Goal: Task Accomplishment & Management: Complete application form

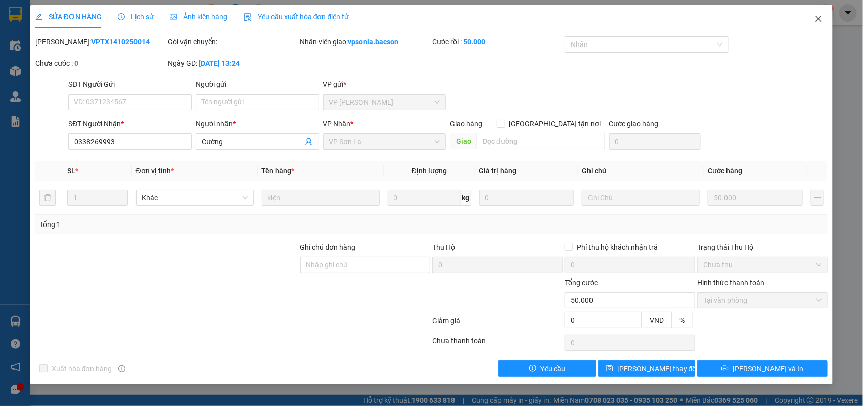
click at [818, 12] on span "Close" at bounding box center [818, 19] width 28 height 28
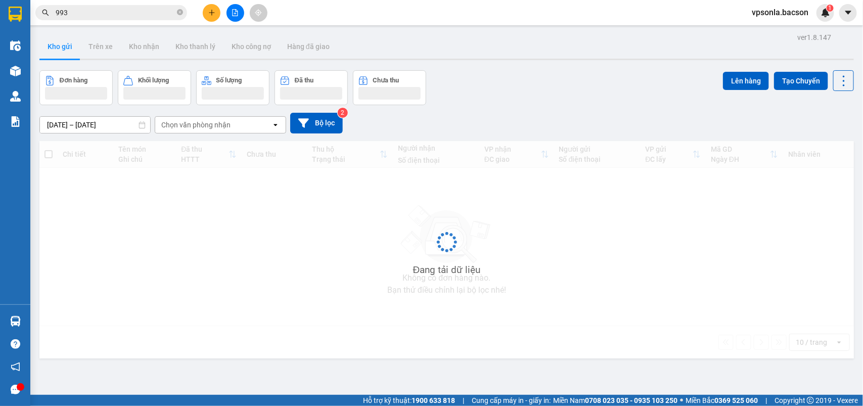
click at [120, 13] on input "993" at bounding box center [115, 12] width 119 height 11
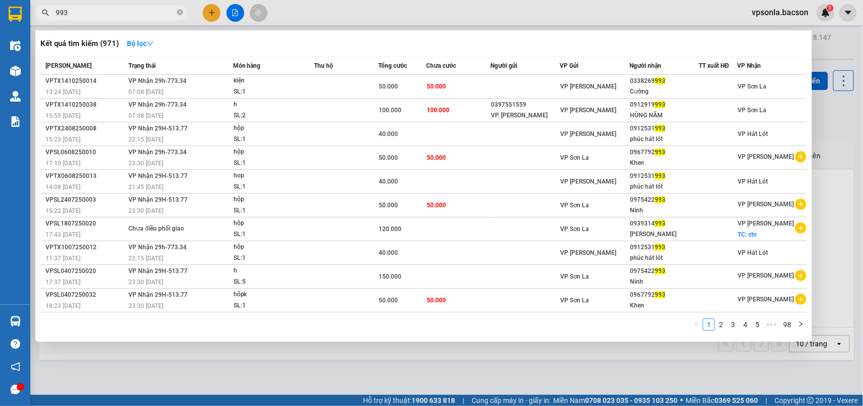
click at [120, 13] on input "993" at bounding box center [115, 12] width 119 height 11
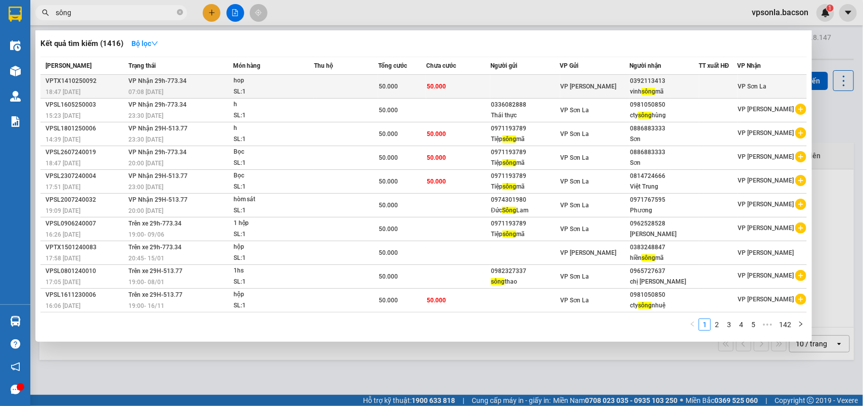
type input "sông"
click at [592, 83] on span "VP [PERSON_NAME]" at bounding box center [589, 86] width 56 height 7
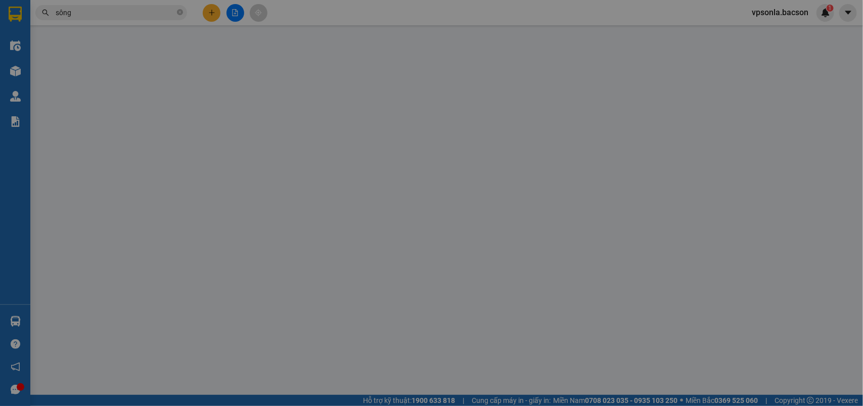
type input "0392113413"
type input "vinh sông mã"
type input "0"
type input "50.000"
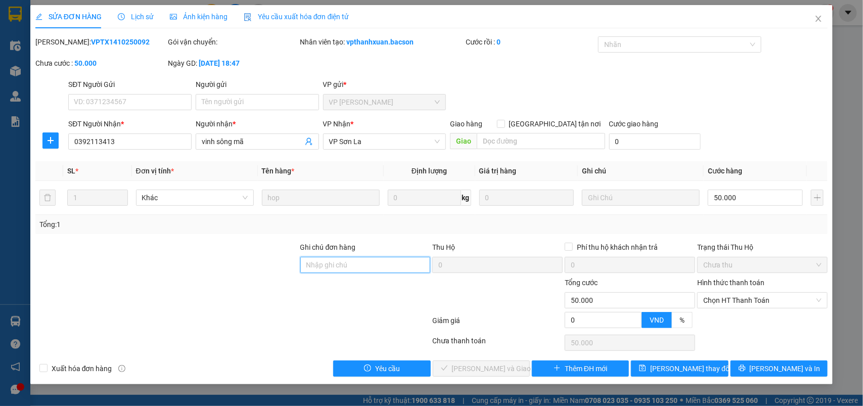
click at [312, 261] on input "Ghi chú đơn hàng" at bounding box center [365, 265] width 130 height 16
type input "26b 00797"
click at [685, 359] on div "Total Paid Fee 0 Total UnPaid Fee 50.000 Cash Collection Total Fee Mã ĐH: VPTX1…" at bounding box center [431, 206] width 793 height 340
click at [684, 362] on button "[PERSON_NAME] đổi" at bounding box center [679, 368] width 97 height 16
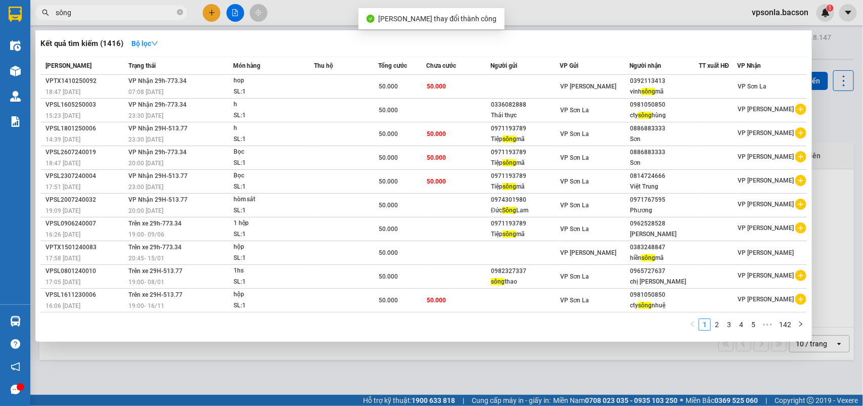
click at [114, 11] on input "sông" at bounding box center [115, 12] width 119 height 11
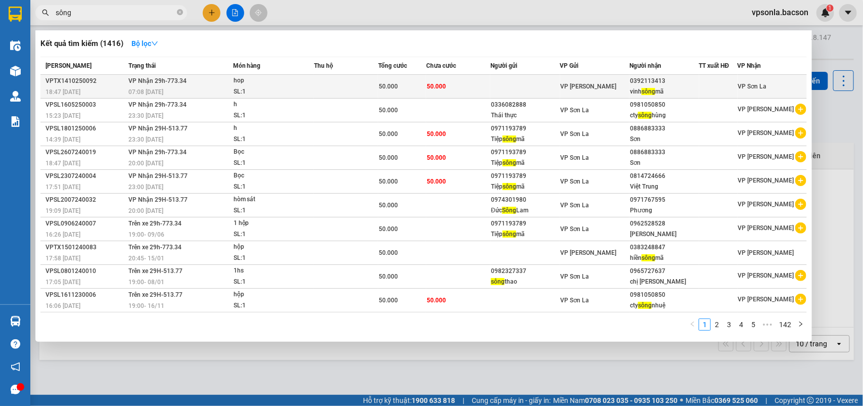
click at [666, 84] on div "0392113413" at bounding box center [664, 81] width 68 height 11
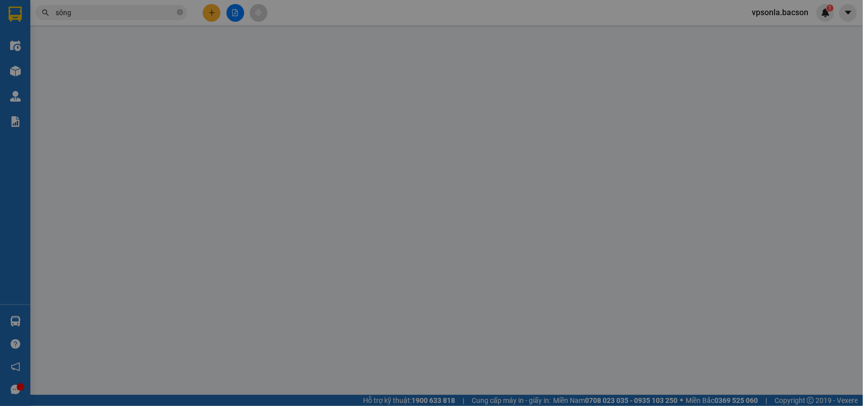
type input "0392113413"
type input "vinh sông mã"
type input "26b 00797"
type input "0"
type input "50.000"
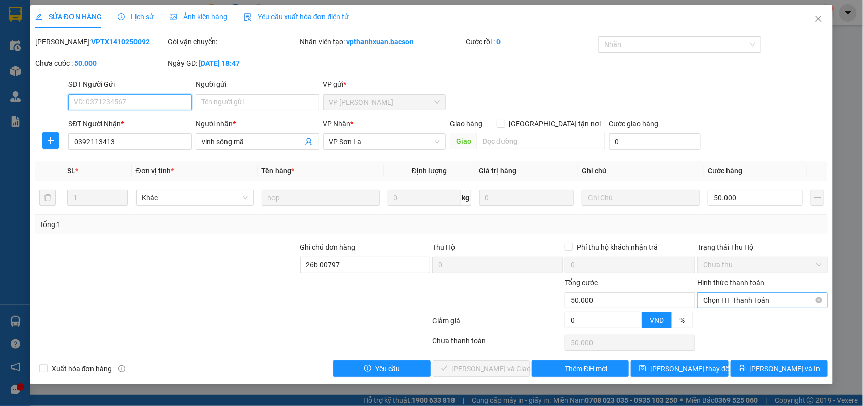
click at [754, 306] on span "Chọn HT Thanh Toán" at bounding box center [762, 300] width 118 height 15
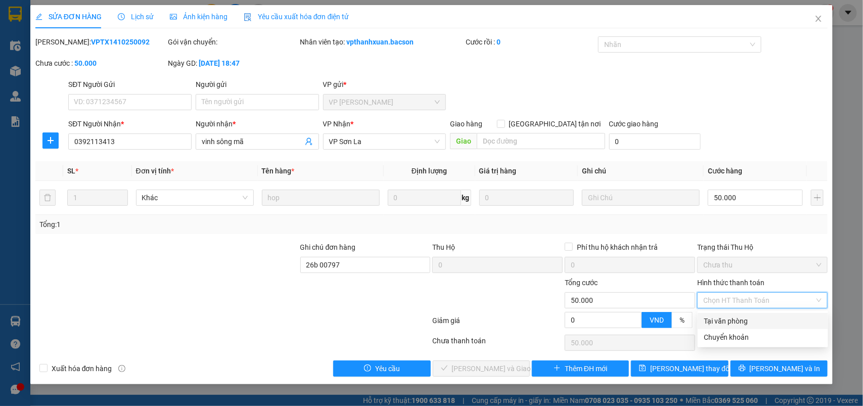
click at [738, 317] on div "Tại văn phòng" at bounding box center [763, 320] width 118 height 11
type input "0"
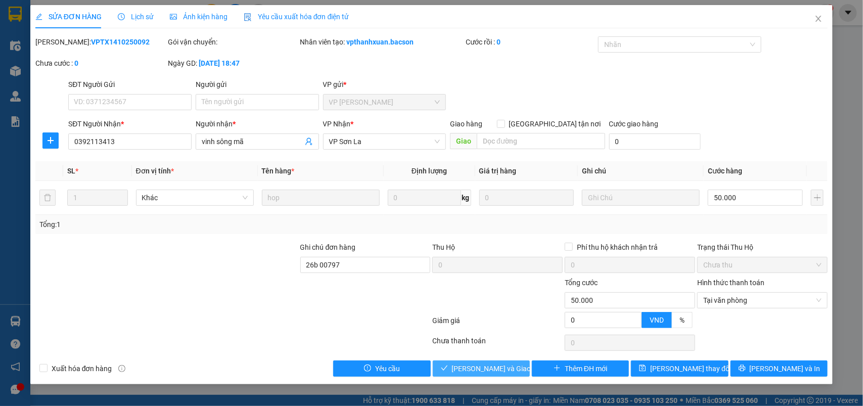
click at [501, 373] on span "[PERSON_NAME] và [PERSON_NAME] hàng" at bounding box center [500, 368] width 97 height 11
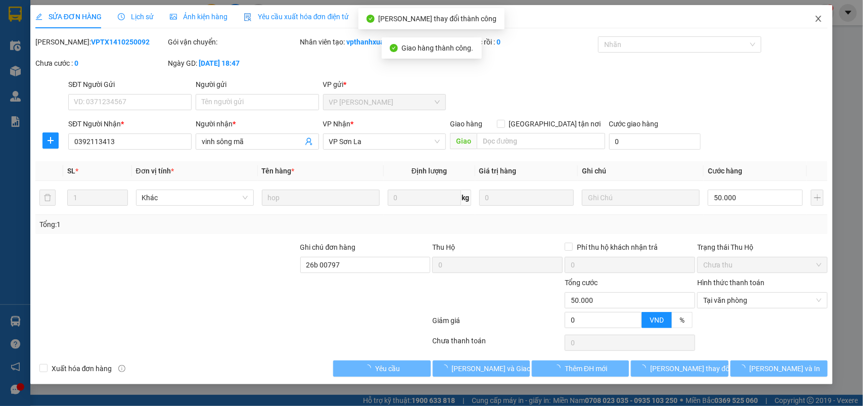
click at [819, 18] on icon "close" at bounding box center [819, 19] width 6 height 6
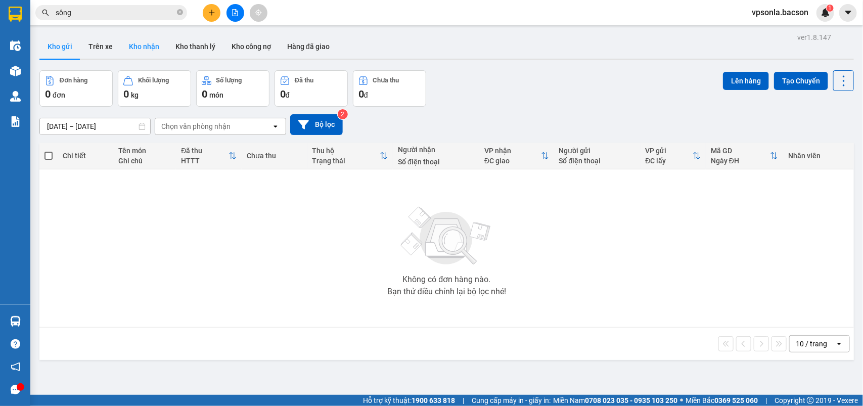
click at [134, 40] on button "Kho nhận" at bounding box center [144, 46] width 47 height 24
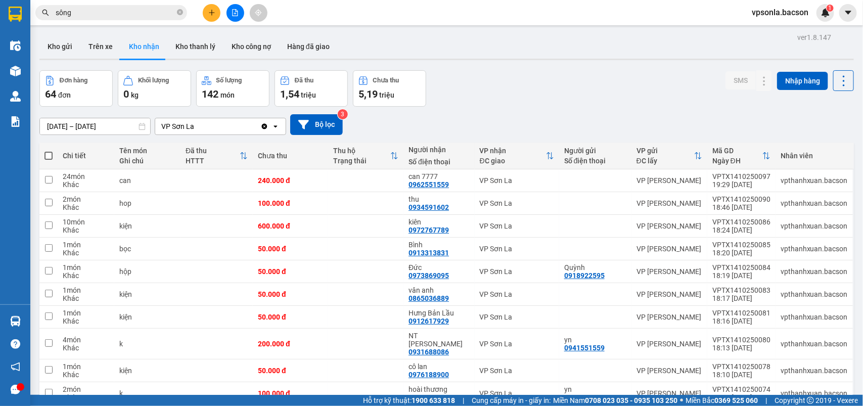
click at [121, 34] on button "Kho nhận" at bounding box center [144, 46] width 47 height 24
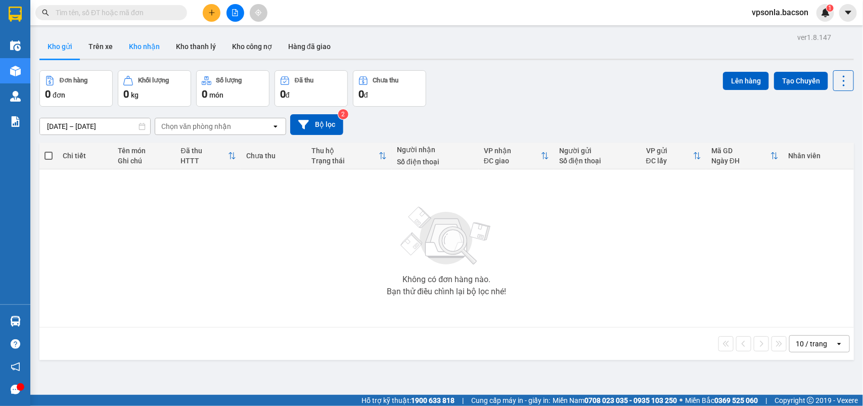
click at [132, 41] on button "Kho nhận" at bounding box center [144, 46] width 47 height 24
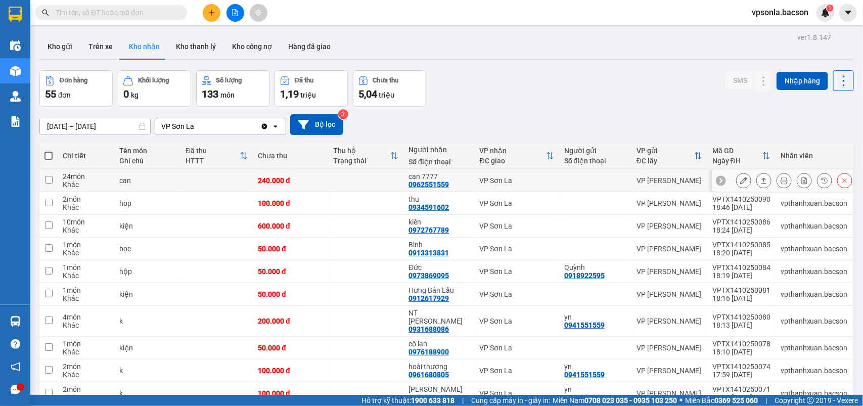
scroll to position [47, 0]
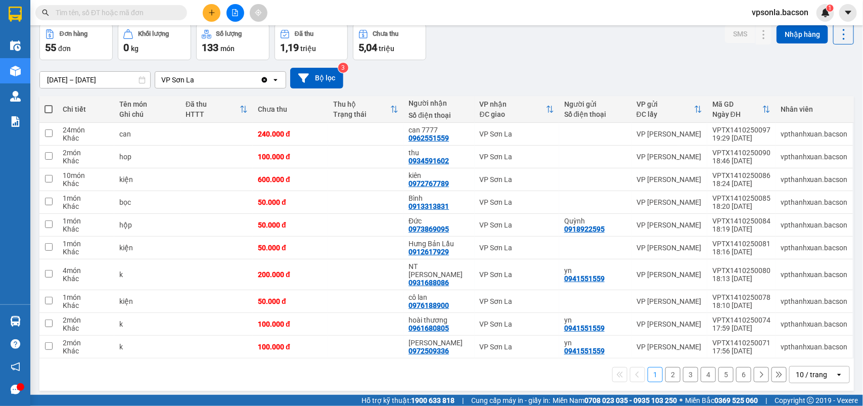
click at [835, 370] on icon "open" at bounding box center [839, 374] width 8 height 8
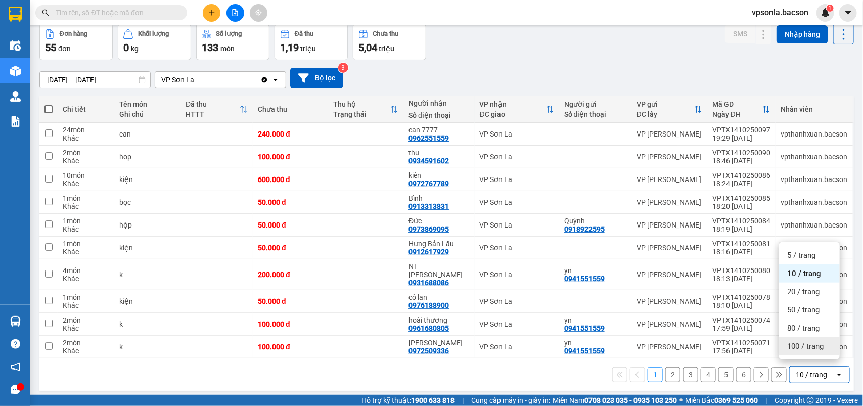
click at [805, 351] on div "100 / trang" at bounding box center [809, 346] width 61 height 18
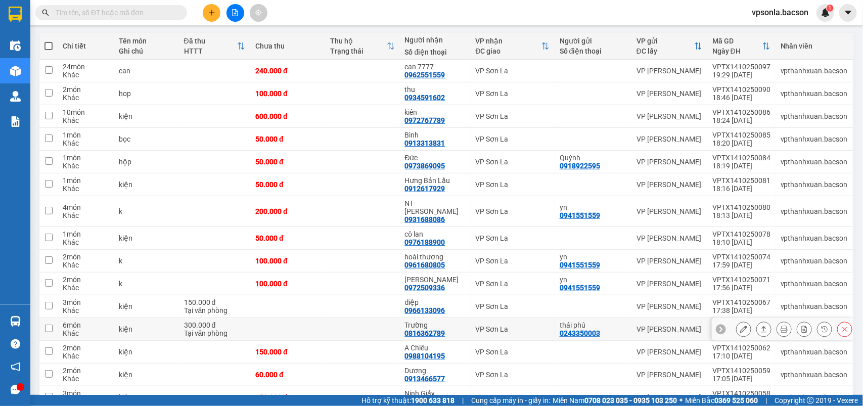
scroll to position [173, 0]
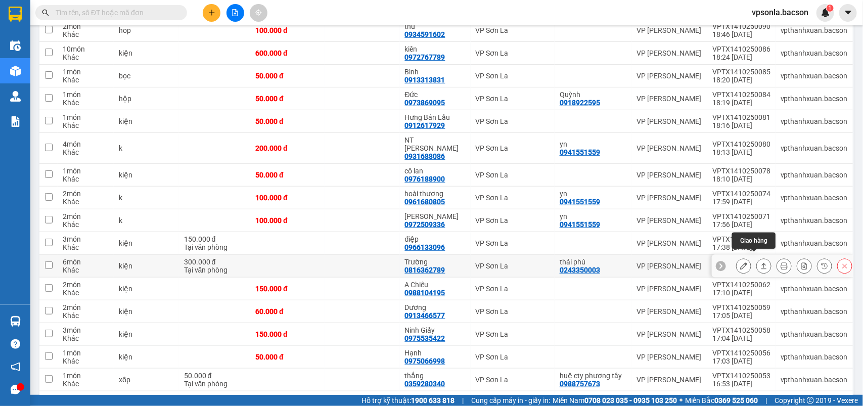
click at [759, 261] on button at bounding box center [764, 266] width 14 height 18
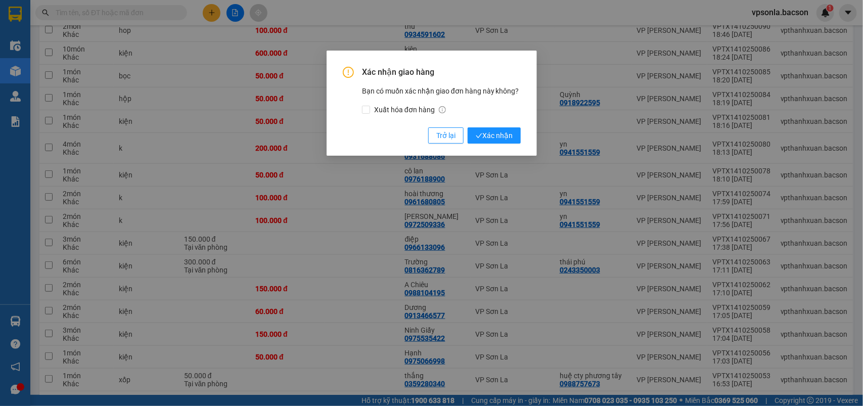
click at [468, 127] on button "Xác nhận" at bounding box center [494, 135] width 53 height 16
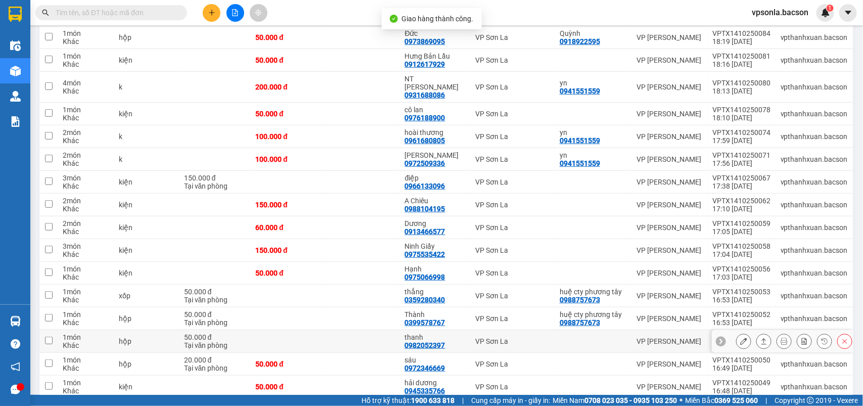
scroll to position [299, 0]
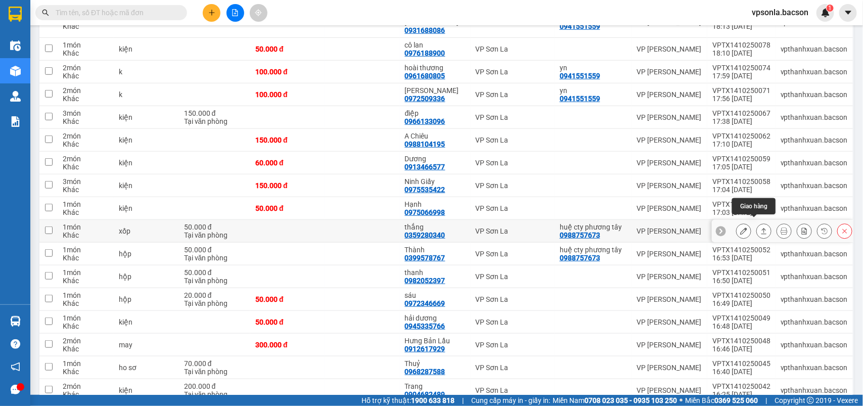
click at [760, 227] on icon at bounding box center [763, 230] width 7 height 7
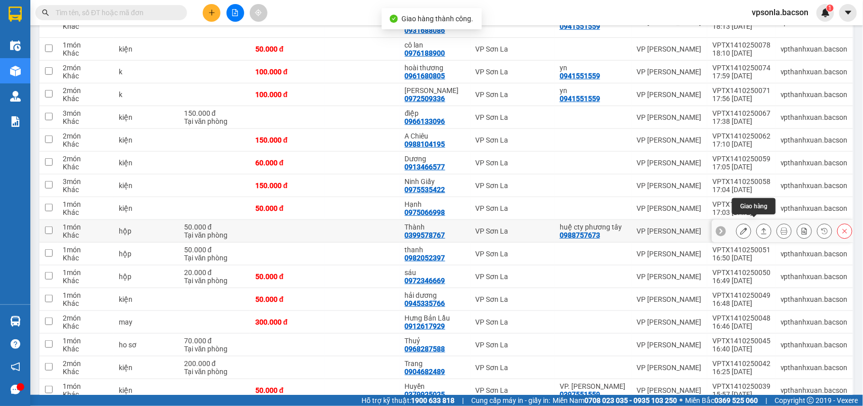
click at [761, 228] on icon at bounding box center [764, 231] width 6 height 6
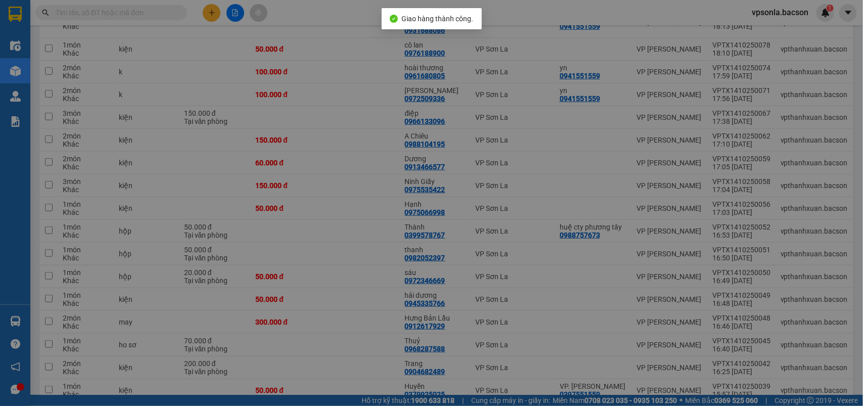
click at [468, 127] on button "Xác nhận" at bounding box center [494, 135] width 53 height 16
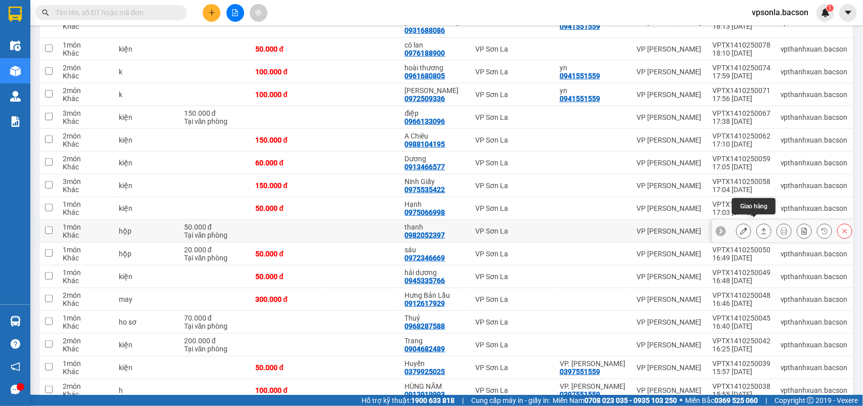
scroll to position [362, 0]
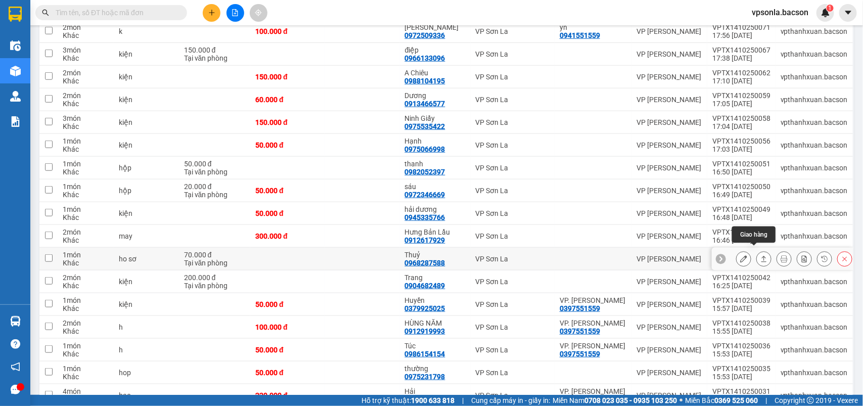
click at [760, 257] on div at bounding box center [763, 258] width 15 height 15
click at [759, 254] on button at bounding box center [764, 259] width 14 height 18
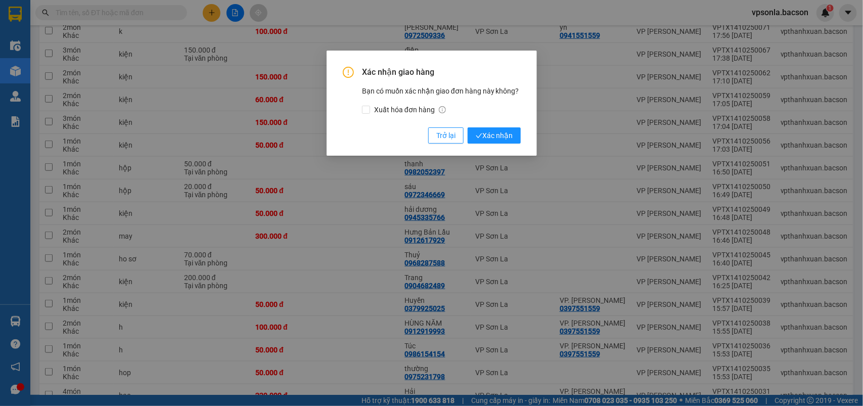
click at [468, 127] on button "Xác nhận" at bounding box center [494, 135] width 53 height 16
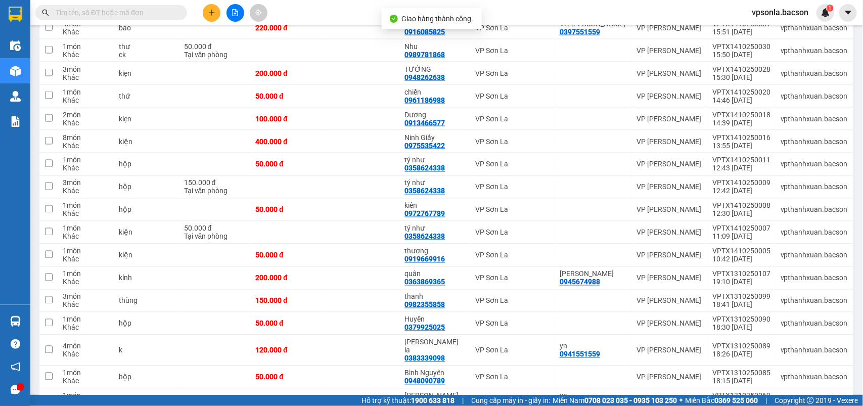
scroll to position [959, 0]
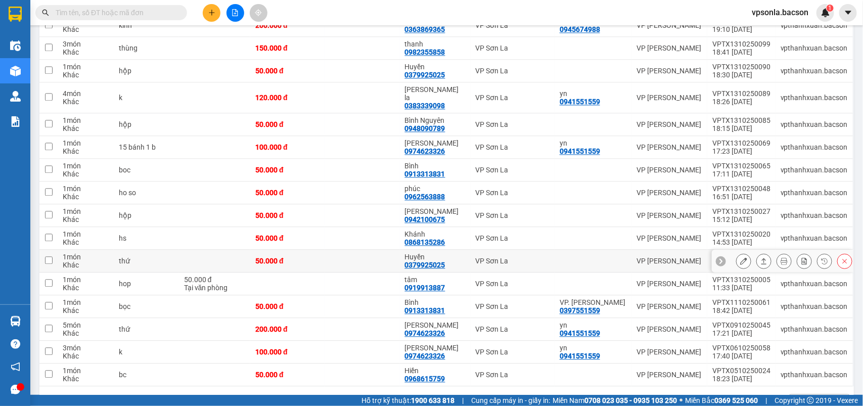
click at [747, 261] on div "14:51 [DATE]" at bounding box center [741, 265] width 58 height 8
checkbox input "true"
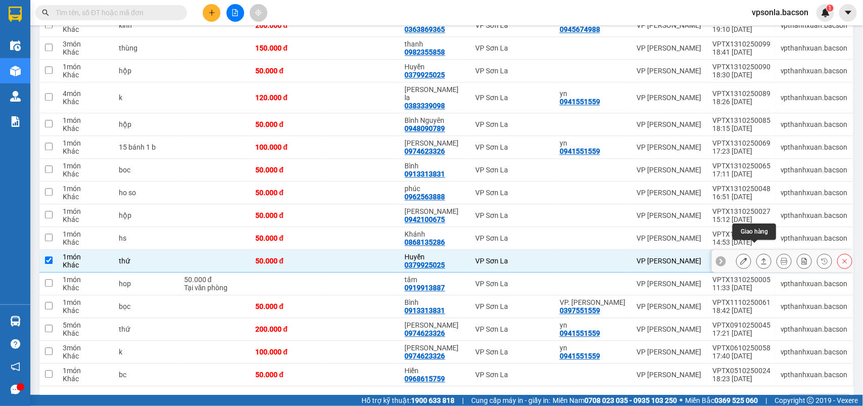
click at [757, 252] on button at bounding box center [764, 261] width 14 height 18
click at [748, 251] on main "ver 1.8.147 Kho gửi Trên xe Kho [PERSON_NAME] [PERSON_NAME] [PERSON_NAME] nợ Hà…" at bounding box center [431, 197] width 863 height 395
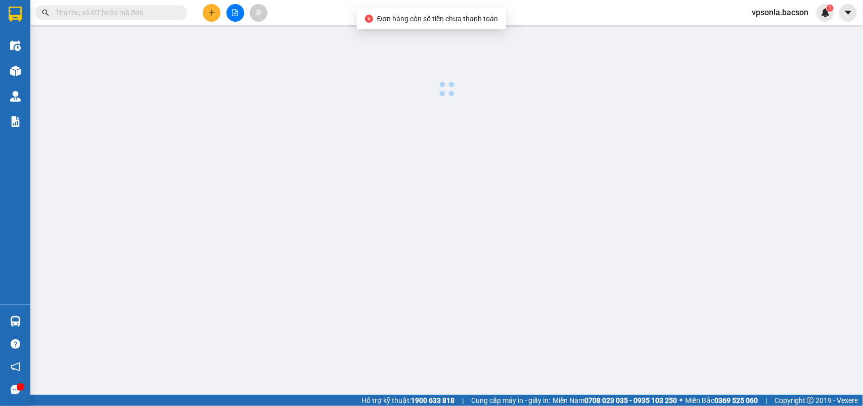
click at [748, 251] on body "Kết quả [PERSON_NAME] ( 0 ) Bộ lọc No Data vpsonla.bacson 1 Điều [PERSON_NAME] …" at bounding box center [431, 203] width 863 height 406
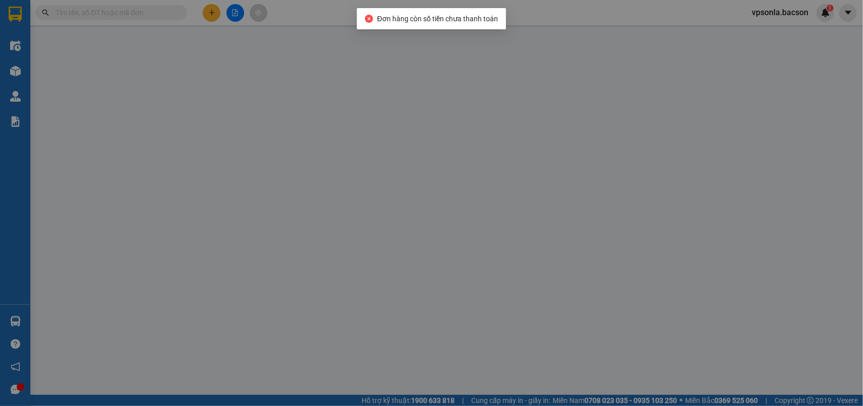
click at [748, 253] on div "Trạng thái Thu Hộ" at bounding box center [762, 258] width 130 height 11
click at [748, 253] on div "Trạng thái Thu Hộ [PERSON_NAME] thái" at bounding box center [762, 270] width 130 height 35
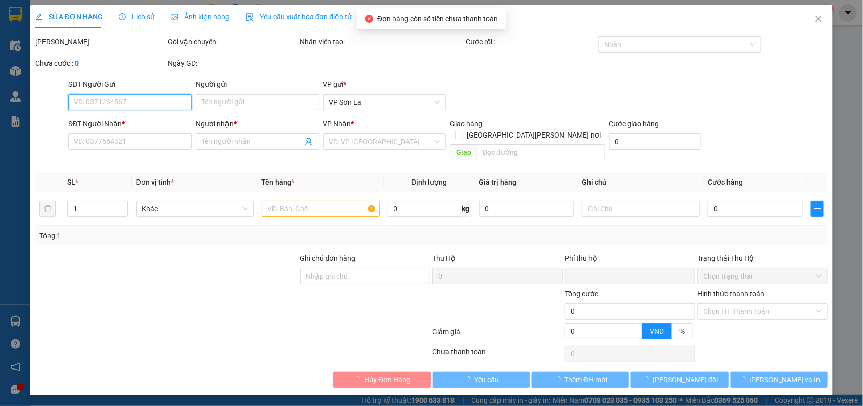
type input "0379925025"
type input "Huyền"
type input "0"
type input "50.000"
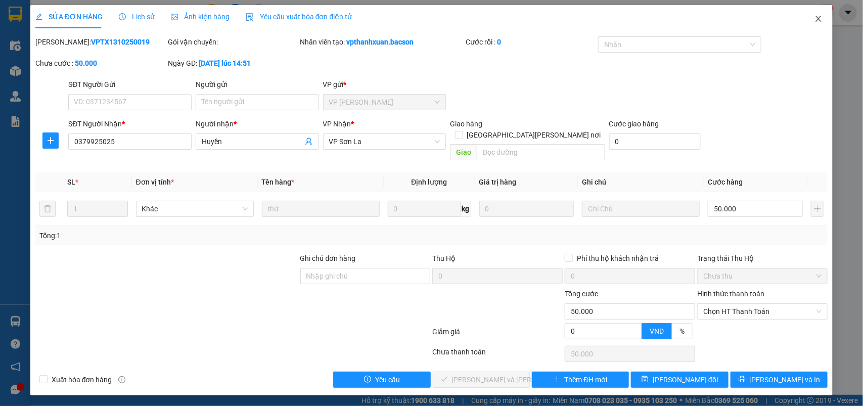
click at [815, 12] on span "Close" at bounding box center [818, 19] width 28 height 28
click at [815, 18] on span "vpsonla.bacson" at bounding box center [780, 12] width 73 height 13
click at [819, 18] on div "1" at bounding box center [825, 13] width 18 height 18
click at [819, 18] on body "Kết quả [PERSON_NAME] ( 0 ) Bộ lọc No Data vpsonla.bacson 1 Điều [PERSON_NAME] …" at bounding box center [431, 203] width 863 height 406
click at [862, 0] on div at bounding box center [863, 0] width 0 height 0
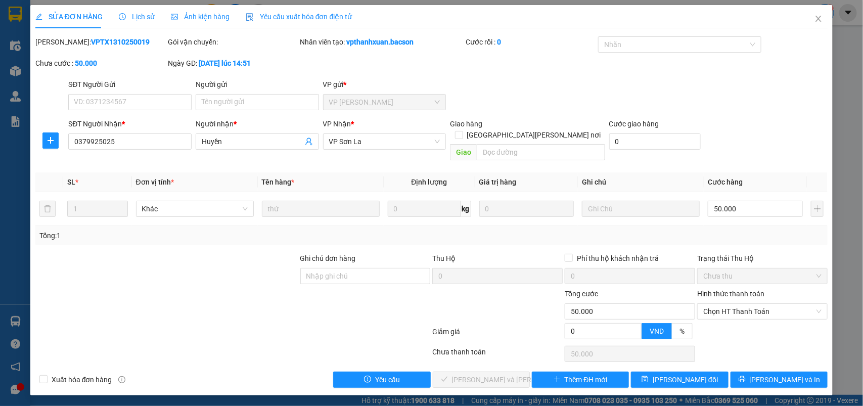
click at [862, 18] on div "Thông báo Thông báo của bạn Tính năng mới Tất cả Chưa có thông báo mới ;" at bounding box center [863, 203] width 0 height 406
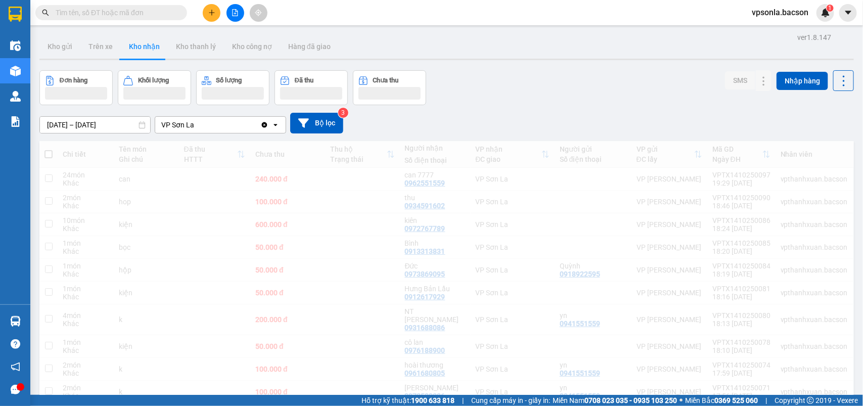
click at [92, 14] on input "text" at bounding box center [115, 12] width 119 height 11
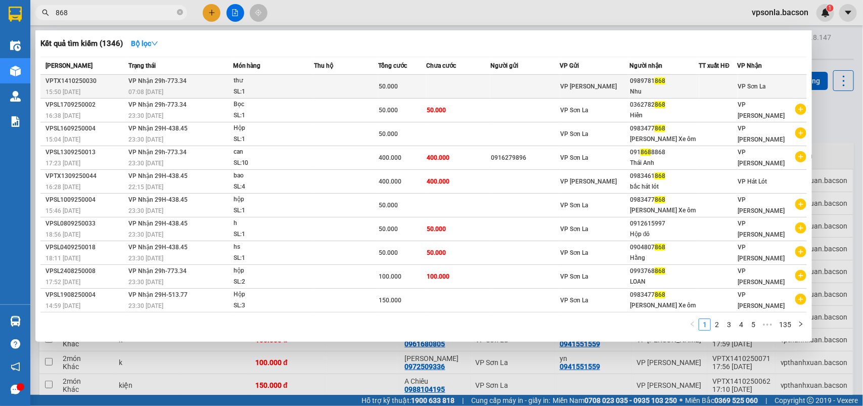
type input "868"
click at [663, 79] on span "868" at bounding box center [660, 80] width 11 height 7
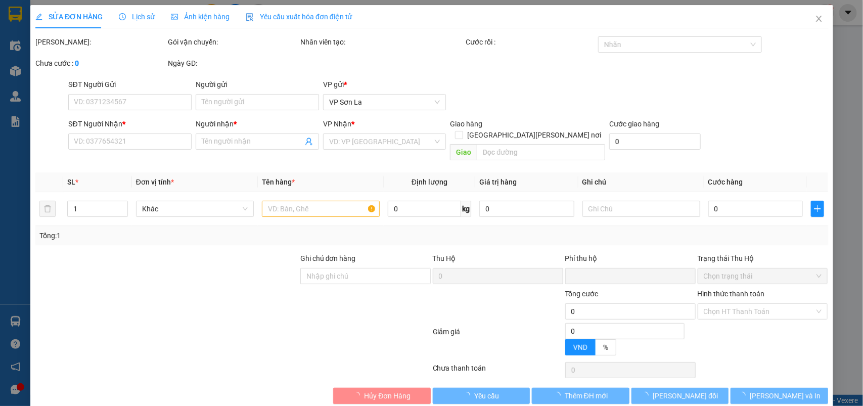
type input "0989781868"
type input "Nhu"
type input "0"
type input "50.000"
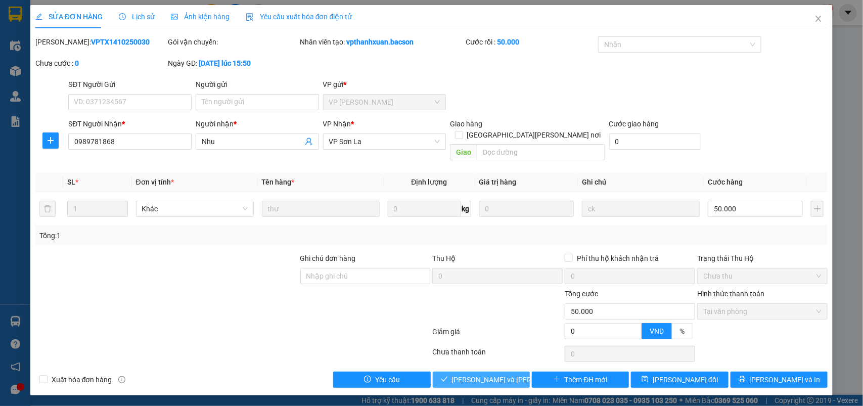
click at [488, 374] on span "[PERSON_NAME] và [PERSON_NAME] hàng" at bounding box center [520, 379] width 136 height 11
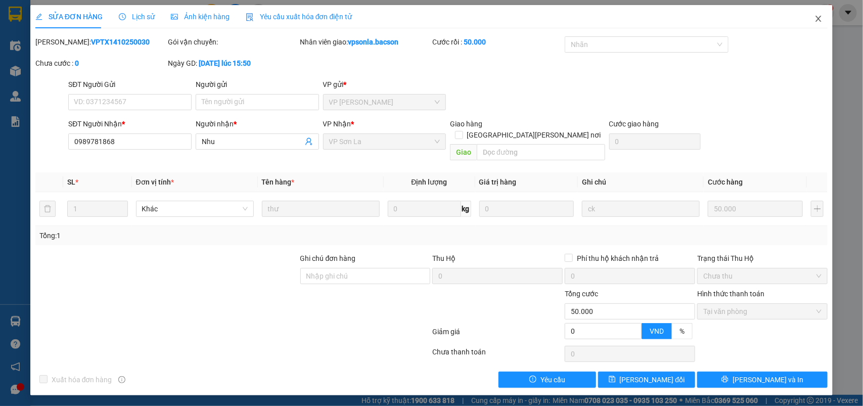
click at [819, 21] on icon "close" at bounding box center [818, 19] width 8 height 8
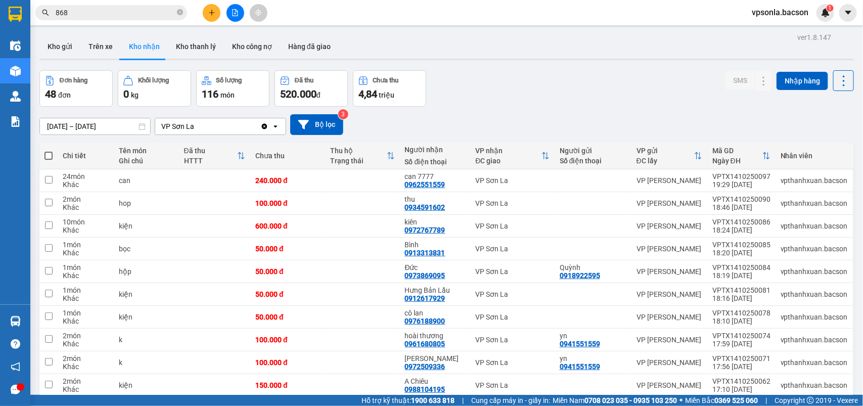
click at [107, 14] on input "868" at bounding box center [115, 12] width 119 height 11
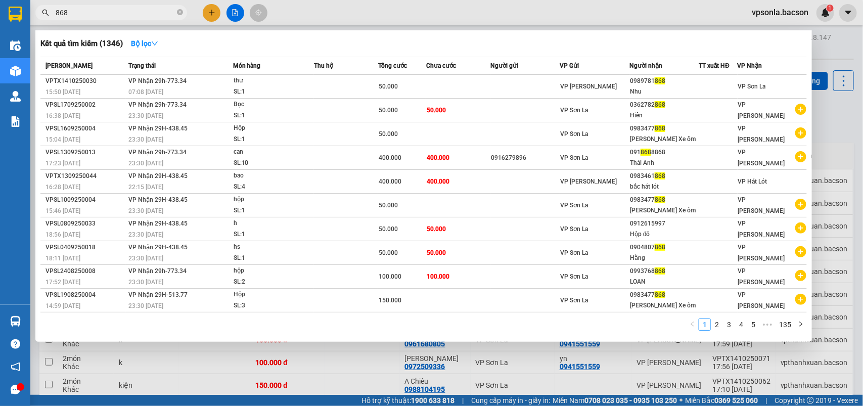
click at [107, 14] on input "868" at bounding box center [115, 12] width 119 height 11
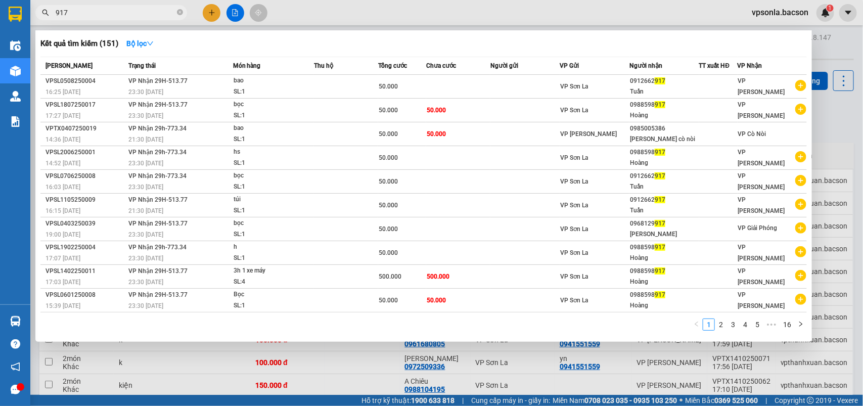
click at [102, 12] on input "917" at bounding box center [115, 12] width 119 height 11
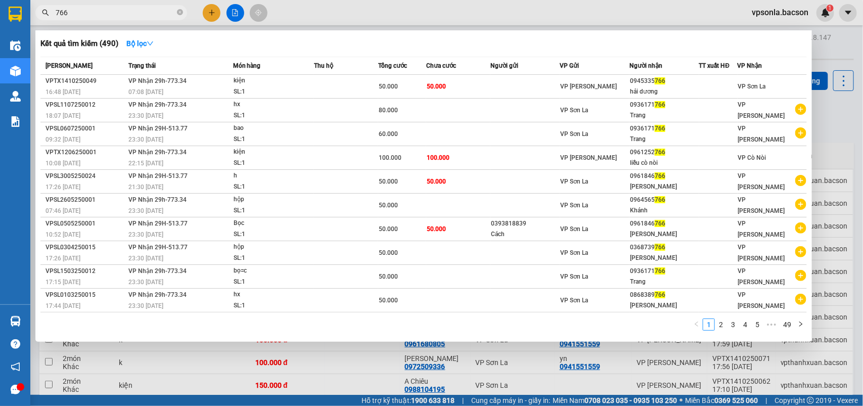
type input "766"
click at [663, 86] on div "0945335 766" at bounding box center [664, 81] width 68 height 11
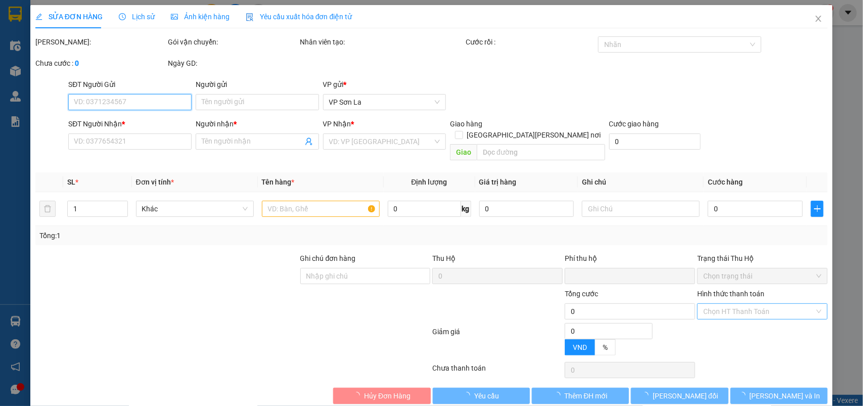
type input "0945335766"
type input "hải dương"
type input "0"
type input "50.000"
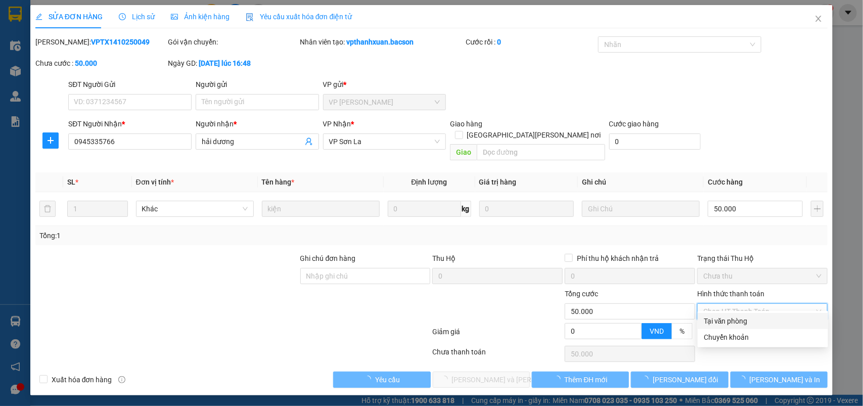
click at [716, 324] on div "Tại văn phòng" at bounding box center [763, 320] width 118 height 11
type input "0"
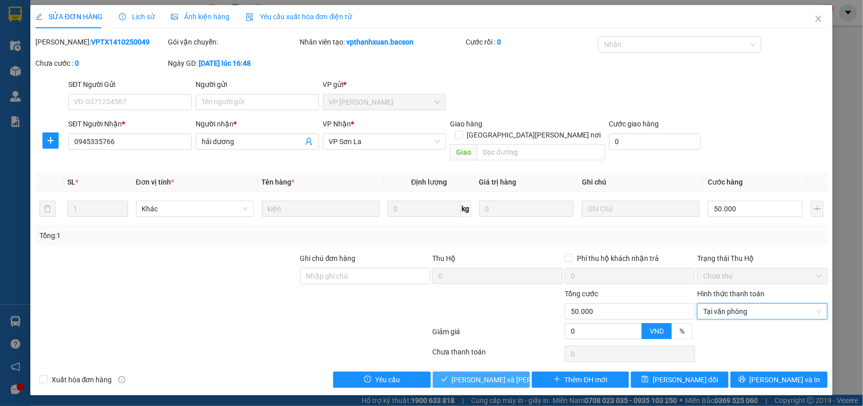
click at [500, 374] on span "[PERSON_NAME] và [PERSON_NAME] hàng" at bounding box center [520, 379] width 136 height 11
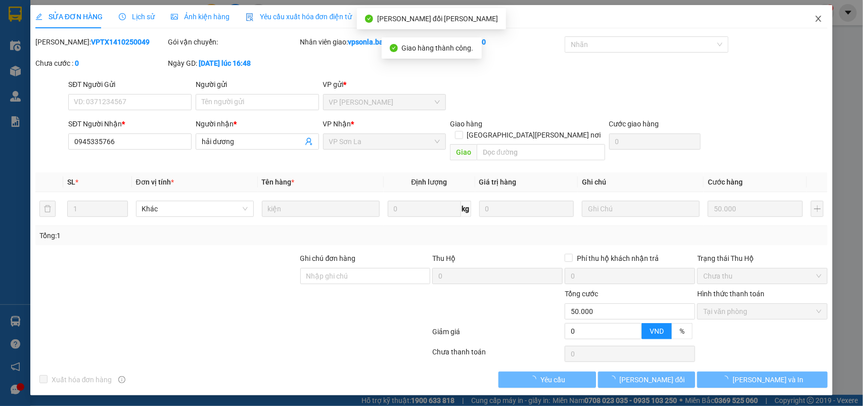
click at [822, 15] on icon "close" at bounding box center [818, 19] width 8 height 8
click at [822, 14] on img at bounding box center [825, 12] width 9 height 9
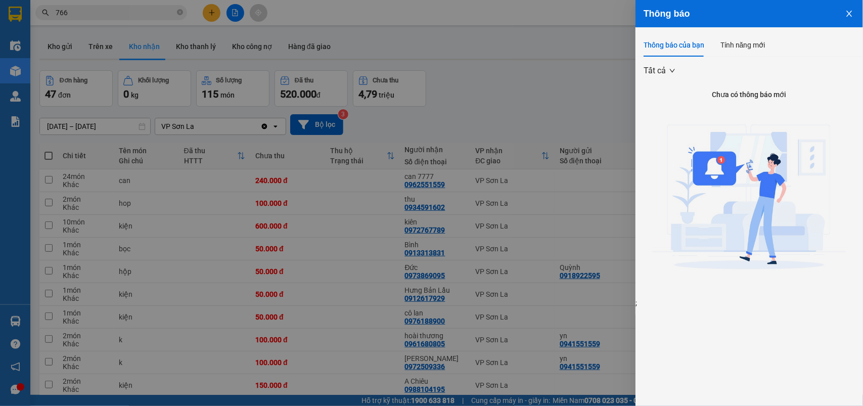
click at [130, 8] on div at bounding box center [431, 203] width 863 height 406
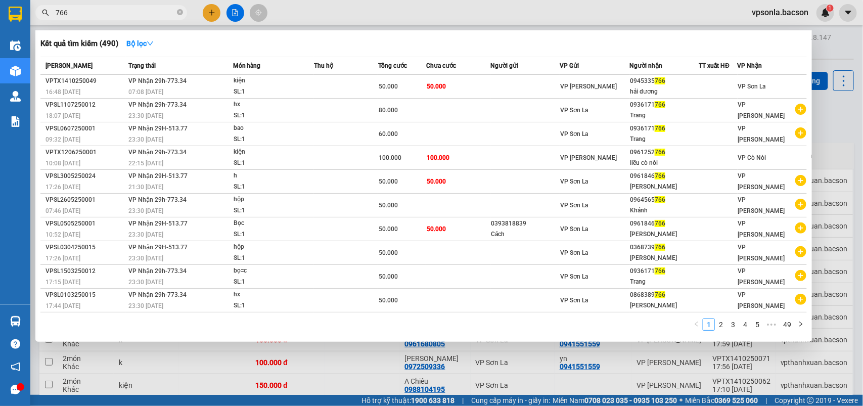
click at [124, 13] on input "766" at bounding box center [115, 12] width 119 height 11
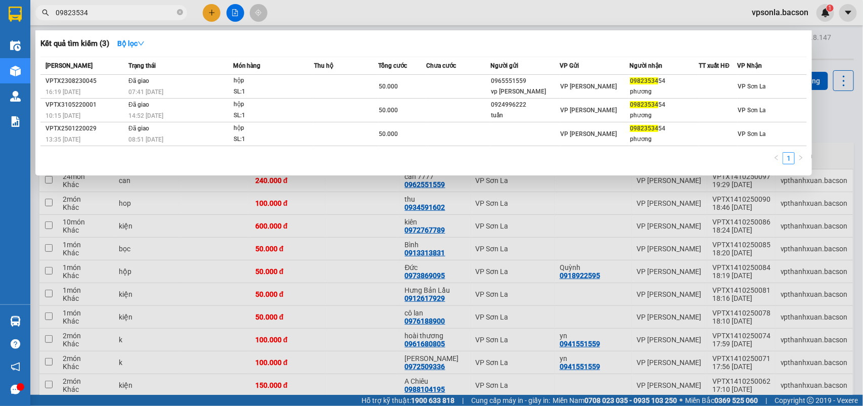
click at [151, 7] on input "09823534" at bounding box center [115, 12] width 119 height 11
click at [150, 13] on input "09823534" at bounding box center [115, 12] width 119 height 11
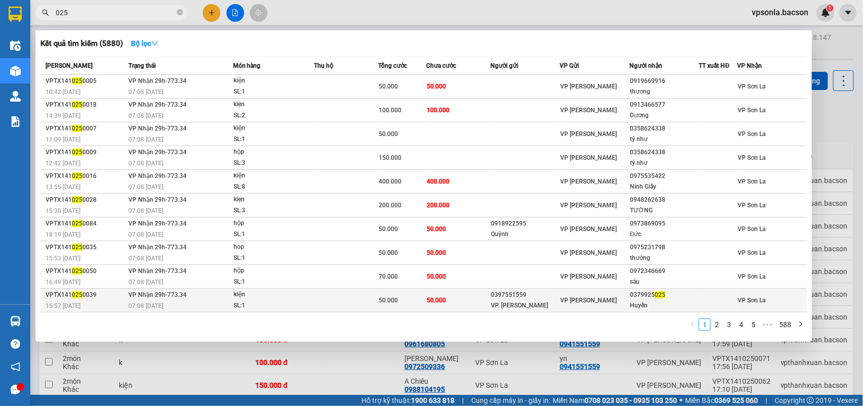
type input "025"
click at [655, 291] on span "025" at bounding box center [660, 294] width 11 height 7
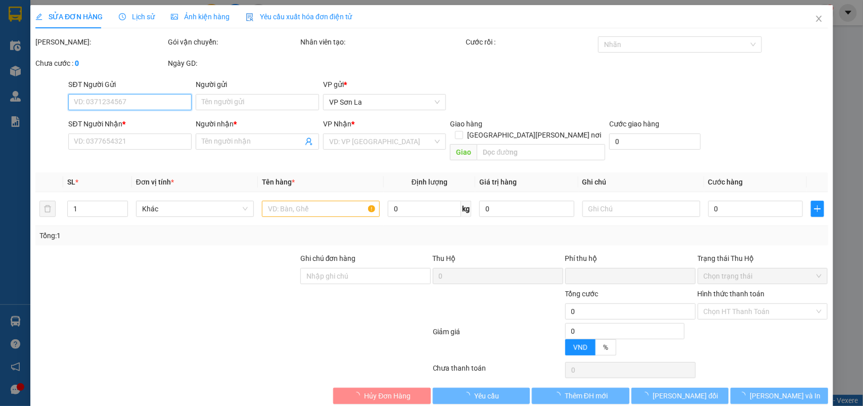
type input "0397551559"
type input "VP. [PERSON_NAME]"
type input "0379925025"
type input "Huyền"
type input "0"
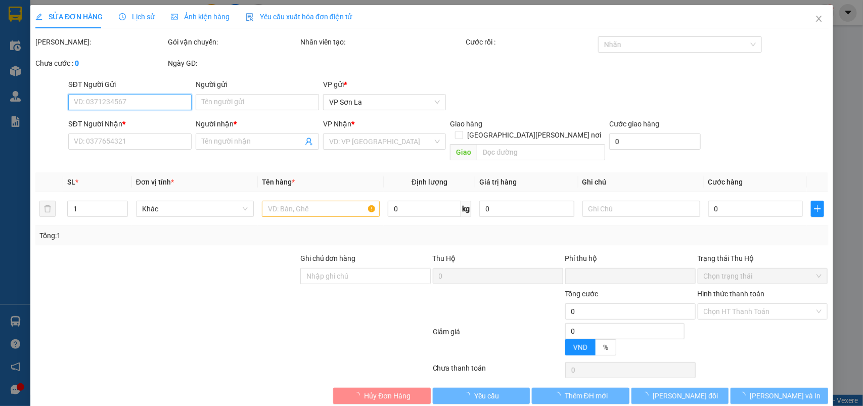
type input "50.000"
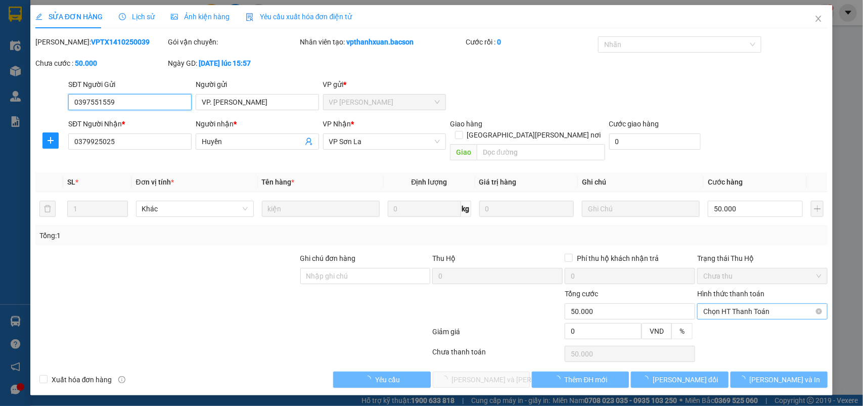
click at [735, 304] on span "Chọn HT Thanh Toán" at bounding box center [762, 311] width 118 height 15
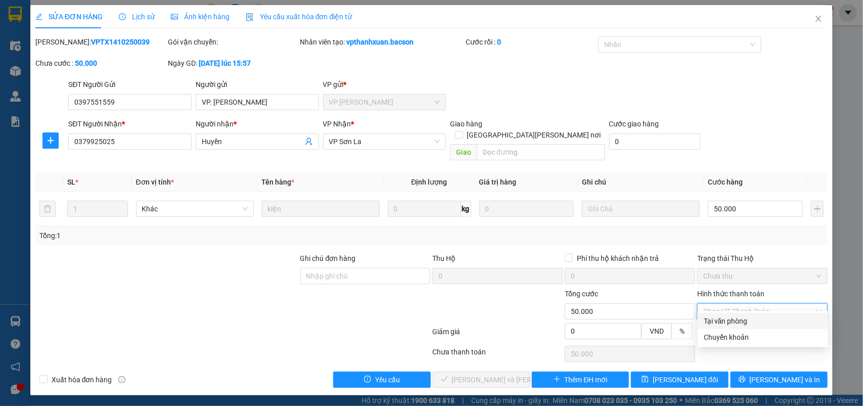
click at [724, 319] on div "Tại văn phòng" at bounding box center [763, 320] width 118 height 11
type input "0"
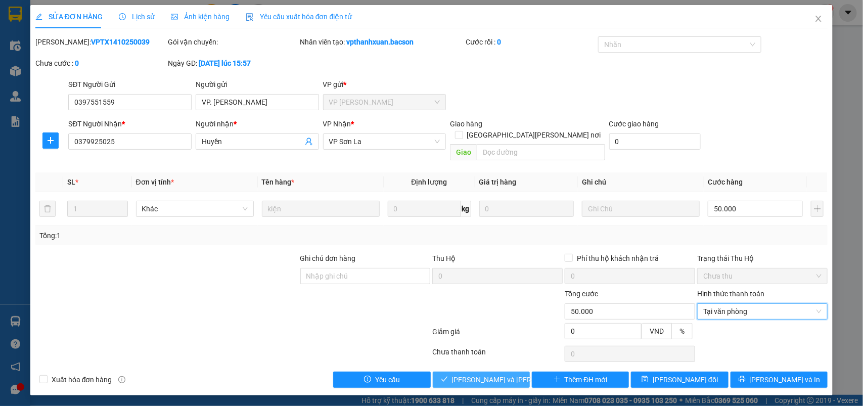
click at [483, 372] on button "[PERSON_NAME] và [PERSON_NAME] hàng" at bounding box center [481, 380] width 97 height 16
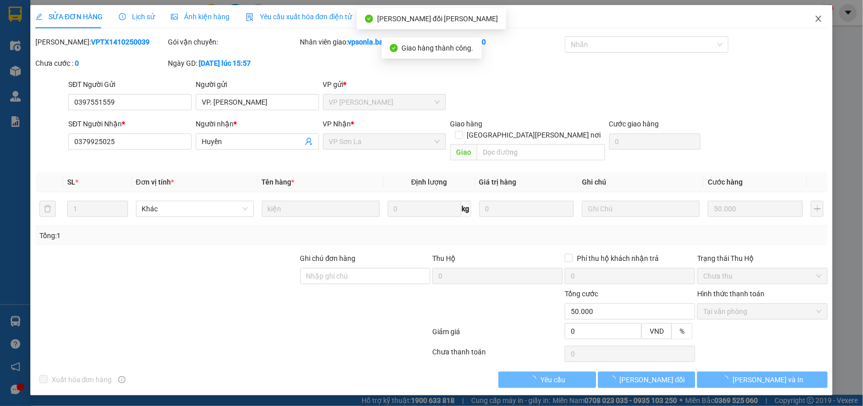
click at [817, 19] on icon "close" at bounding box center [818, 19] width 8 height 8
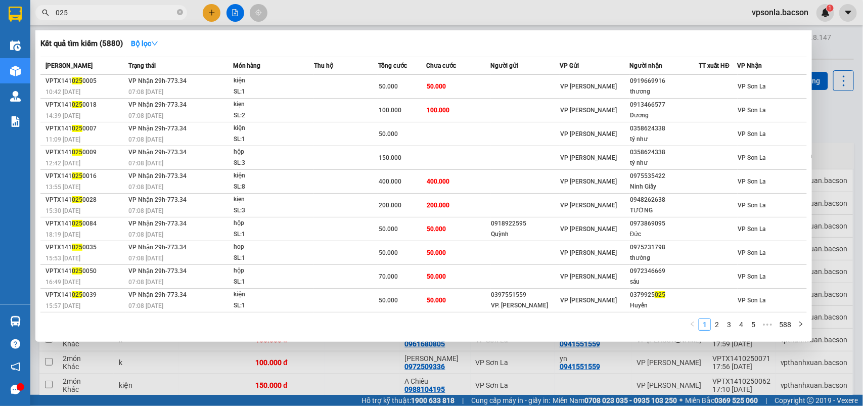
click at [118, 9] on input "025" at bounding box center [115, 12] width 119 height 11
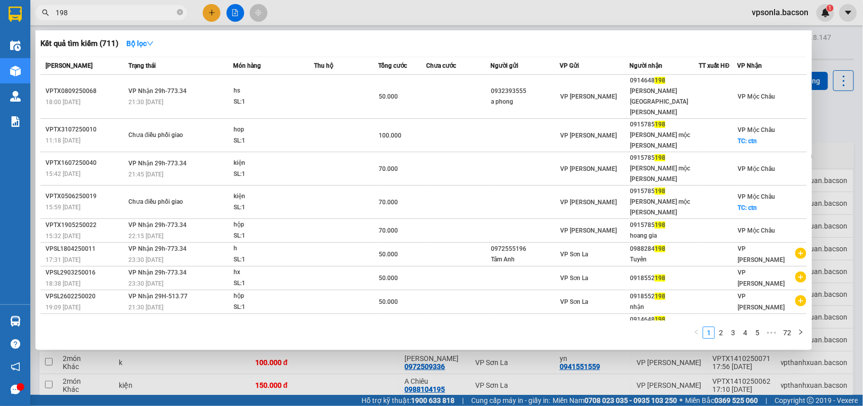
click at [109, 10] on input "198" at bounding box center [115, 12] width 119 height 11
type input "198"
click at [827, 127] on div at bounding box center [431, 203] width 863 height 406
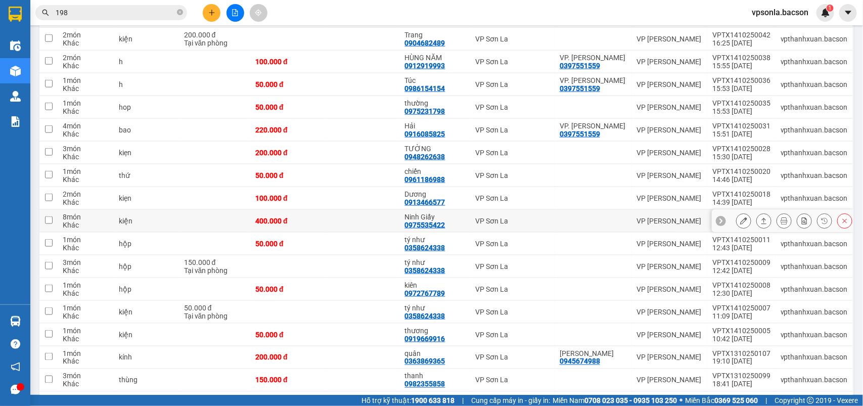
scroll to position [569, 0]
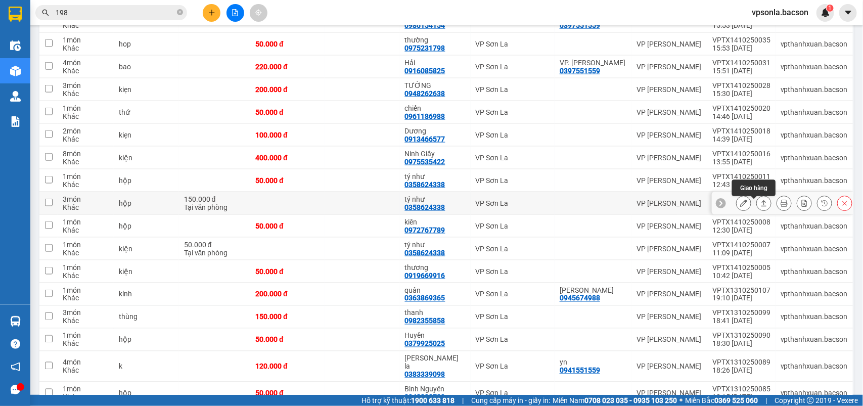
click at [760, 205] on icon at bounding box center [763, 203] width 7 height 7
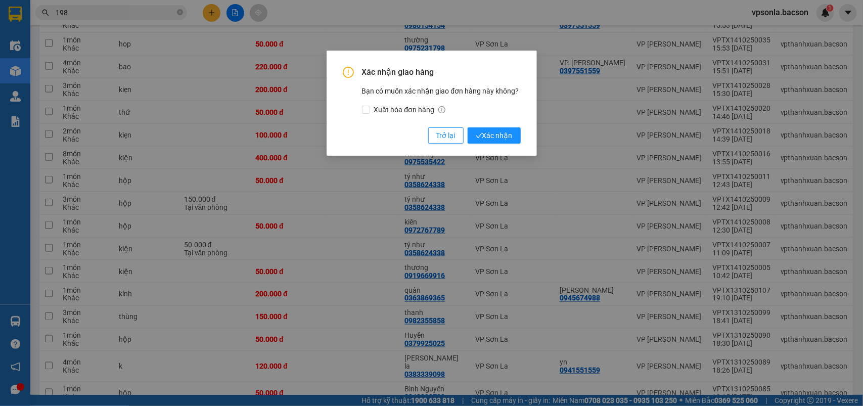
click at [468, 127] on button "Xác nhận" at bounding box center [494, 135] width 53 height 16
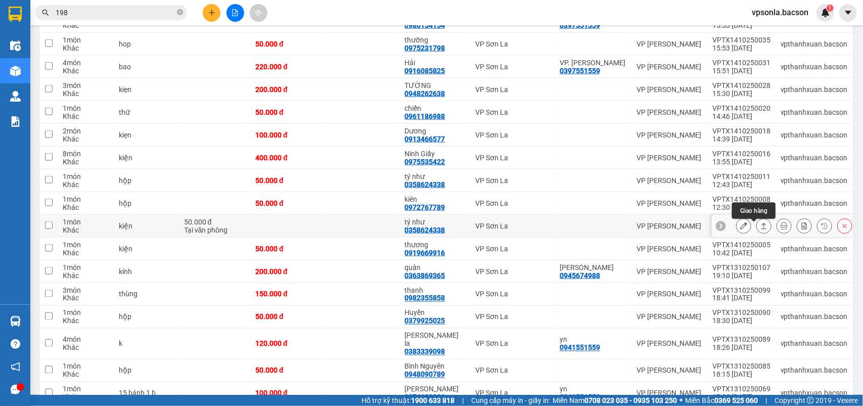
click at [761, 228] on icon at bounding box center [764, 226] width 6 height 6
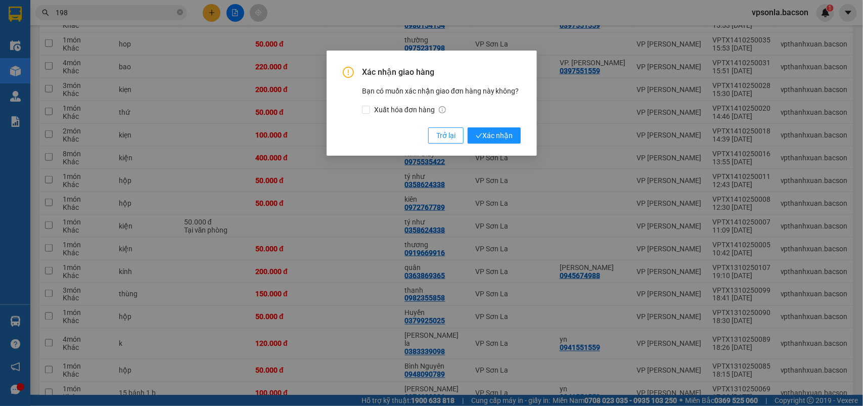
click at [468, 127] on button "Xác nhận" at bounding box center [494, 135] width 53 height 16
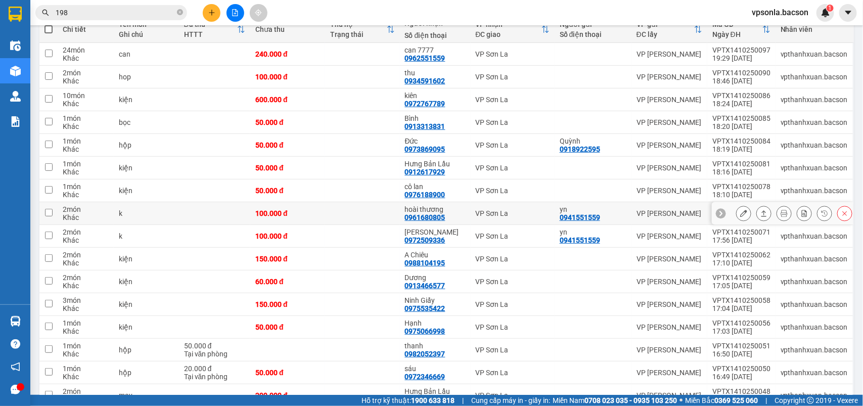
scroll to position [0, 0]
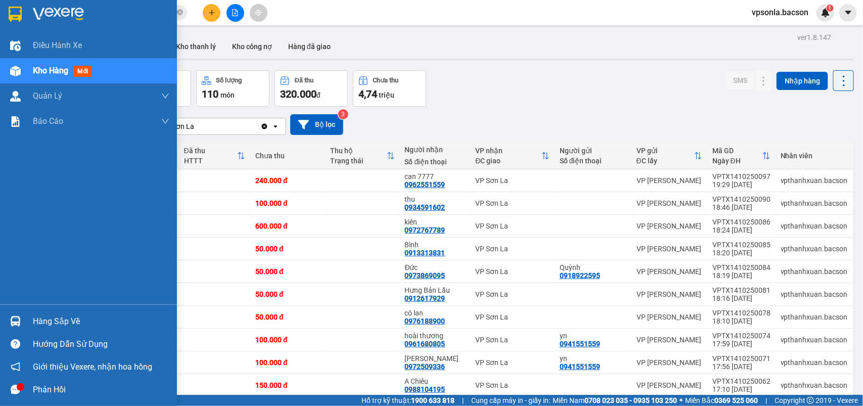
click at [18, 332] on div "Hàng sắp về" at bounding box center [88, 321] width 177 height 23
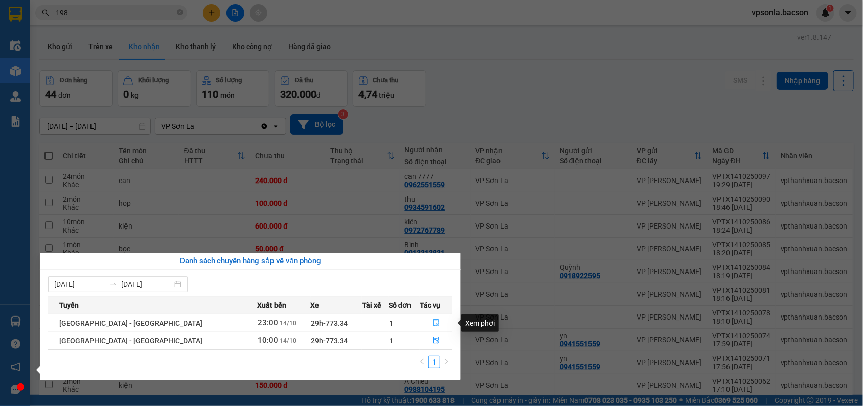
click at [430, 328] on button "button" at bounding box center [436, 323] width 32 height 16
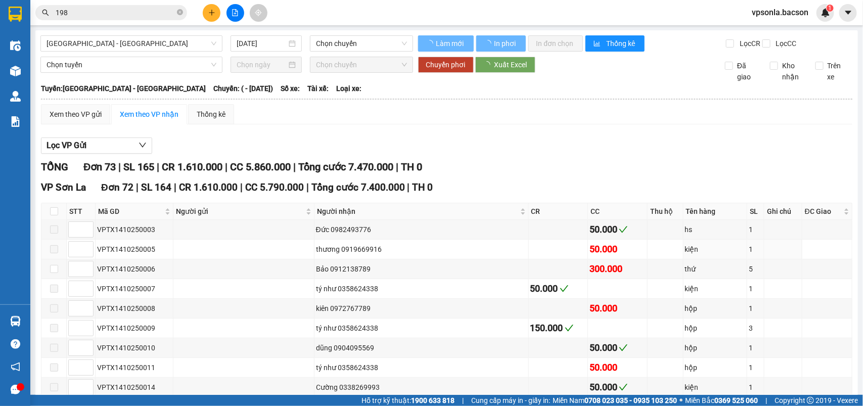
type input "[DATE]"
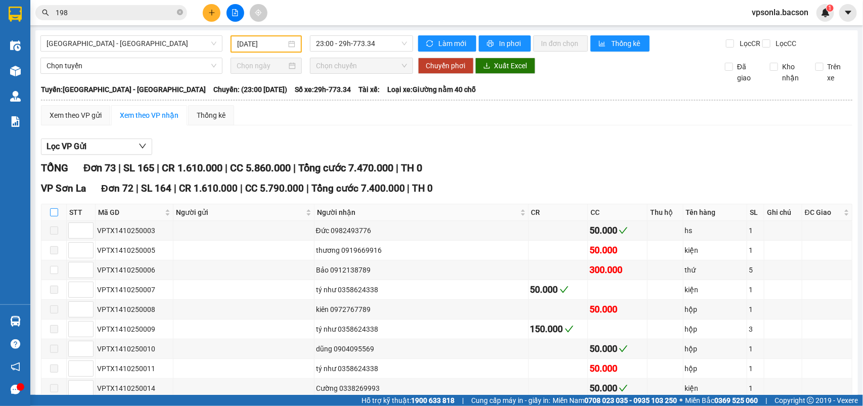
click at [57, 216] on input "checkbox" at bounding box center [54, 212] width 8 height 8
checkbox input "true"
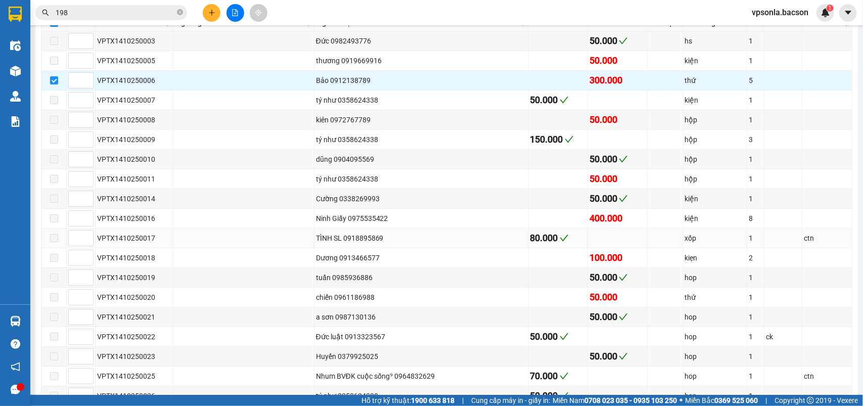
scroll to position [126, 0]
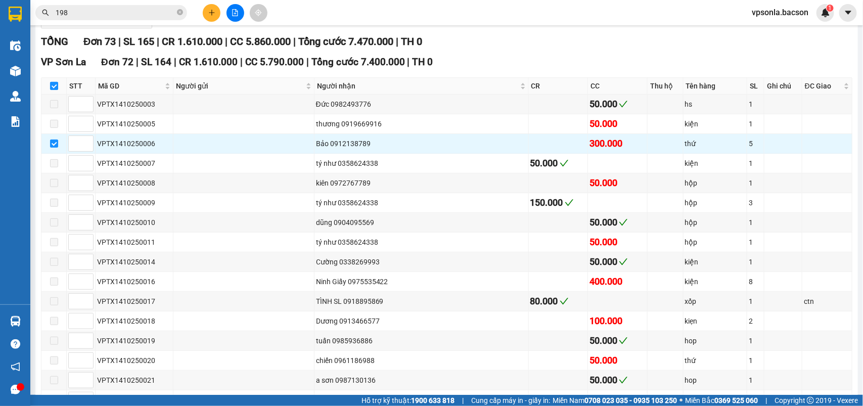
click at [54, 90] on input "checkbox" at bounding box center [54, 86] width 8 height 8
checkbox input "false"
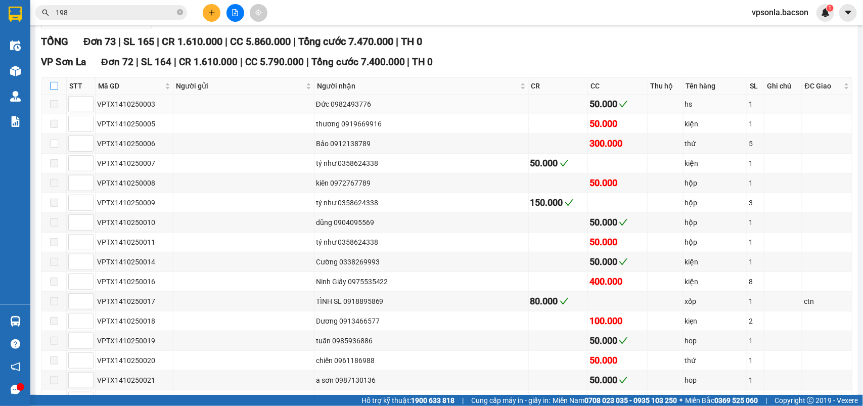
scroll to position [0, 0]
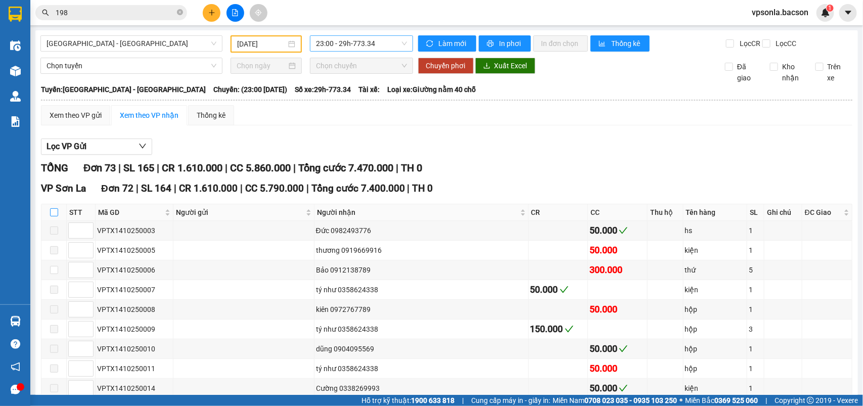
click at [347, 42] on span "23:00 - 29h-773.34" at bounding box center [361, 43] width 90 height 15
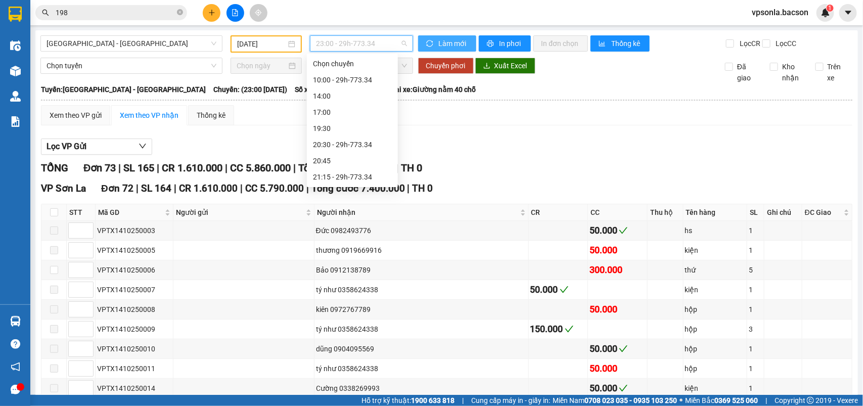
scroll to position [32, 0]
click at [450, 48] on span "Làm mới" at bounding box center [453, 43] width 29 height 11
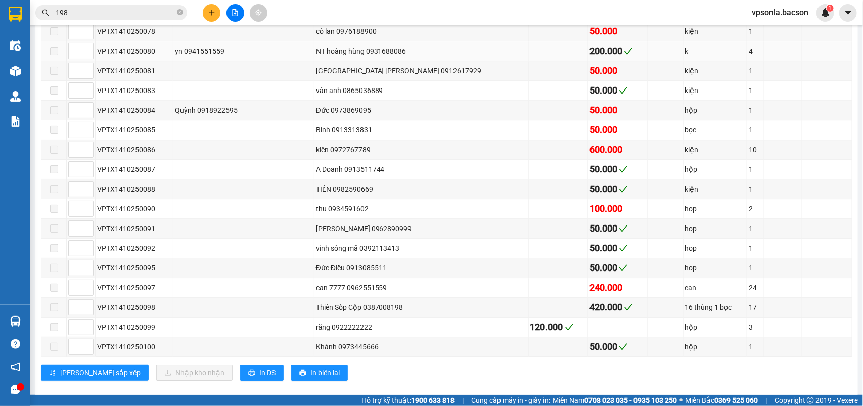
scroll to position [1409, 0]
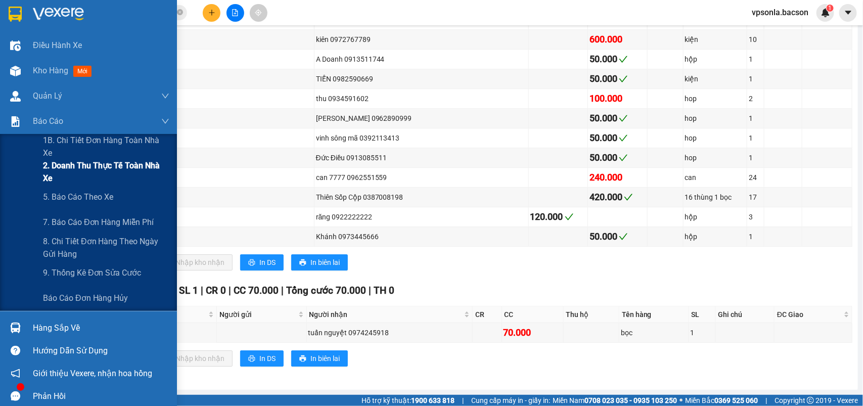
click at [54, 161] on span "2. Doanh thu thực tế toàn nhà xe" at bounding box center [106, 171] width 126 height 25
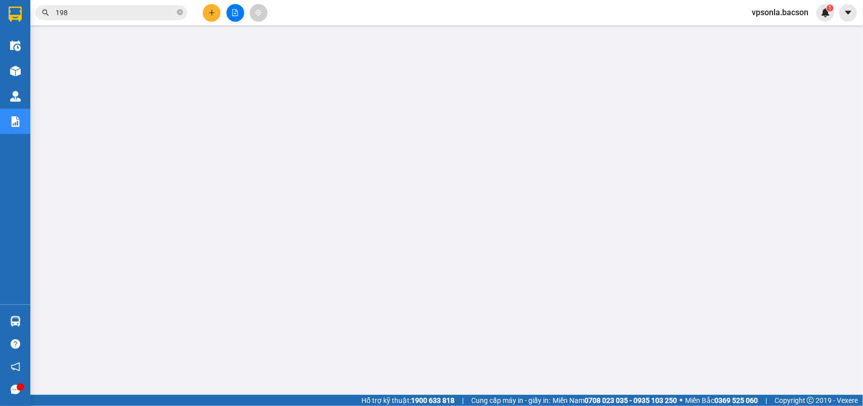
click at [110, 6] on span "198" at bounding box center [111, 12] width 152 height 15
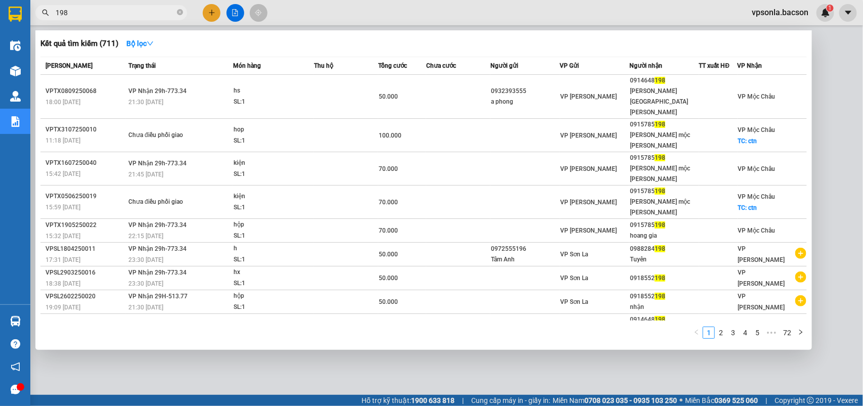
click at [110, 6] on span "198" at bounding box center [111, 12] width 152 height 15
click at [109, 14] on input "198" at bounding box center [115, 12] width 119 height 11
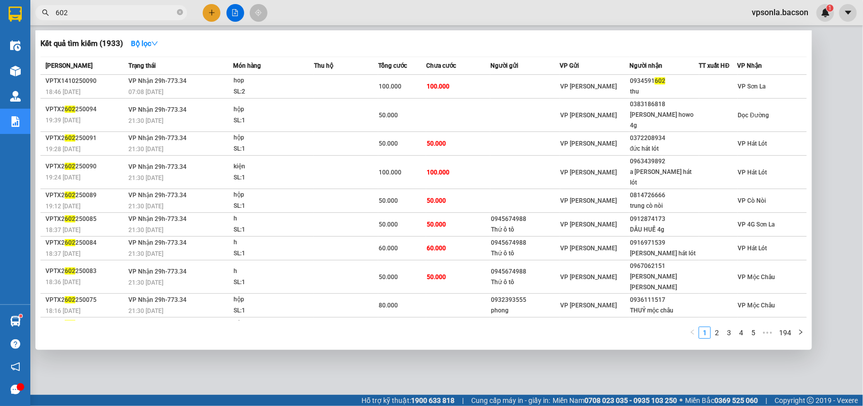
click at [129, 18] on input "602" at bounding box center [115, 12] width 119 height 11
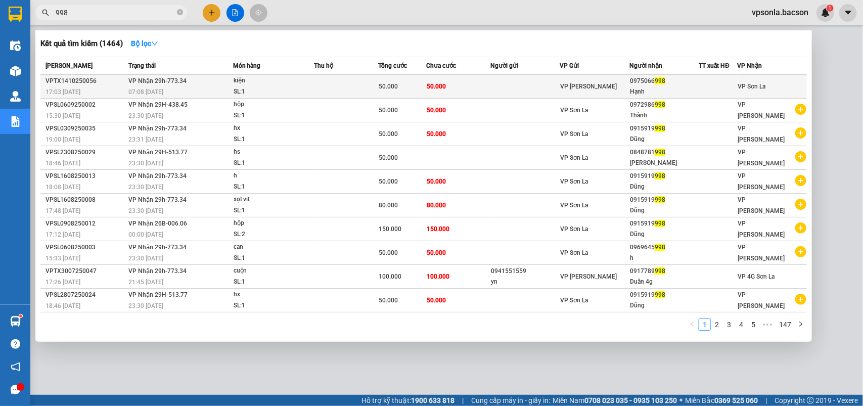
type input "998"
click at [722, 84] on div at bounding box center [718, 86] width 37 height 11
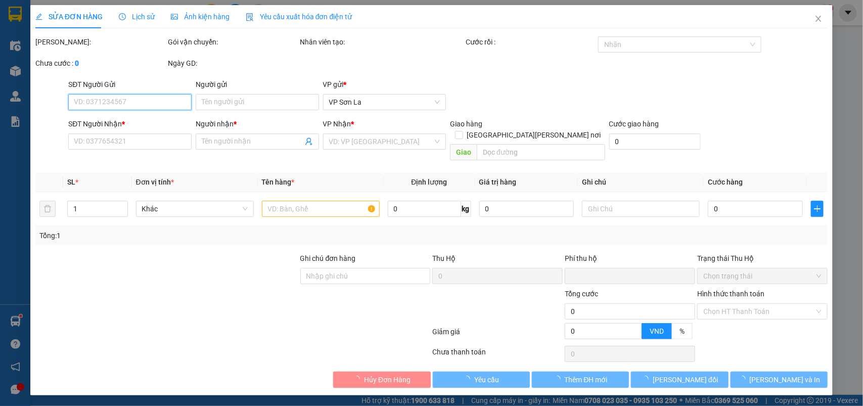
type input "0975066998"
type input "Hạnh"
type input "0"
type input "50.000"
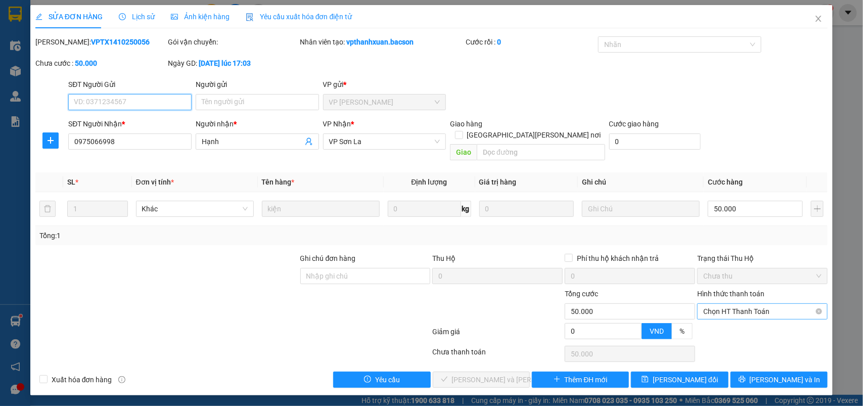
drag, startPoint x: 731, startPoint y: 298, endPoint x: 727, endPoint y: 307, distance: 9.7
click at [732, 304] on span "Chọn HT Thanh Toán" at bounding box center [762, 311] width 118 height 15
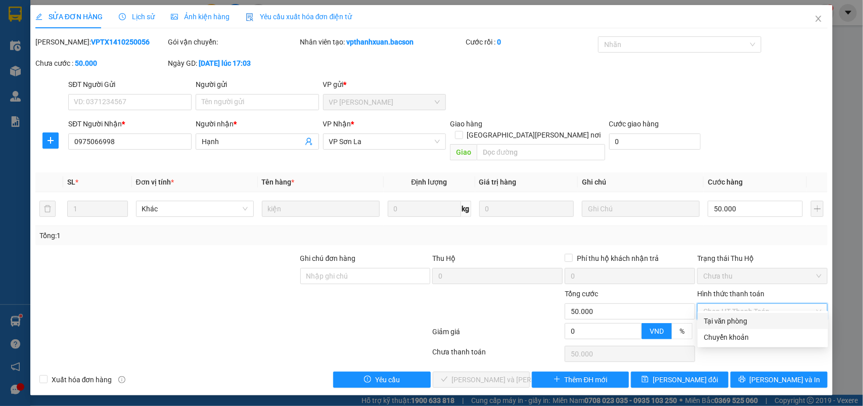
click at [714, 316] on div "Tại văn phòng" at bounding box center [763, 320] width 118 height 11
type input "0"
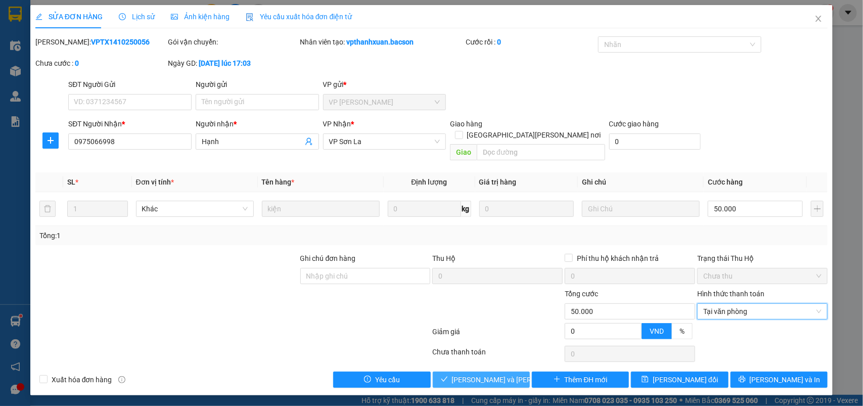
click at [466, 374] on span "[PERSON_NAME] và [PERSON_NAME] hàng" at bounding box center [520, 379] width 136 height 11
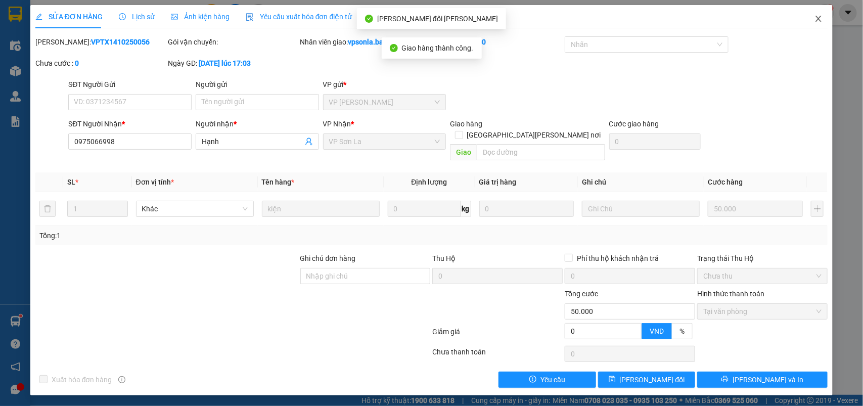
click at [820, 19] on icon "close" at bounding box center [818, 19] width 8 height 8
